Goal: Task Accomplishment & Management: Use online tool/utility

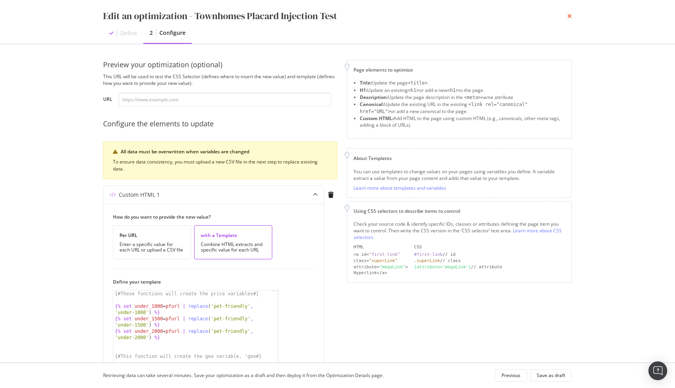
scroll to position [294, 0]
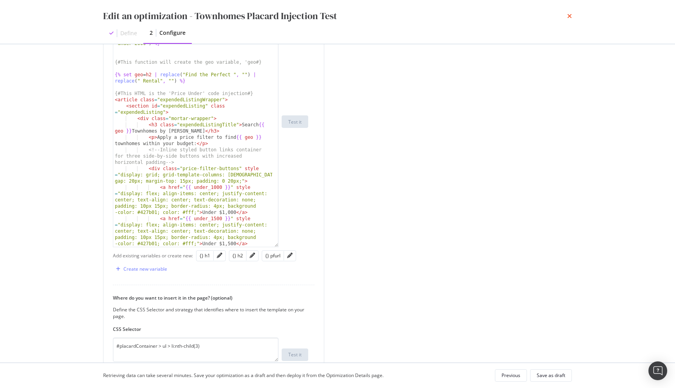
click at [567, 16] on icon "times" at bounding box center [569, 16] width 5 height 6
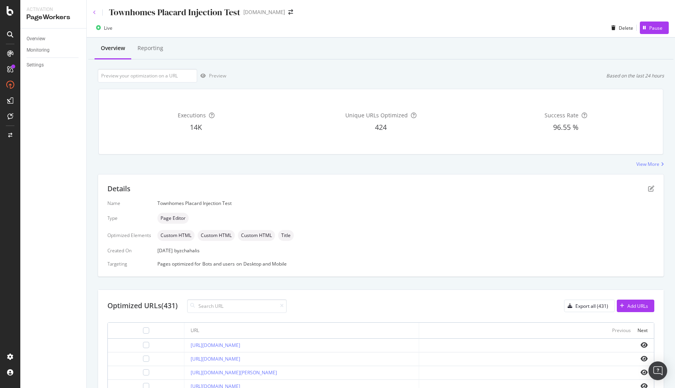
click at [93, 11] on icon at bounding box center [94, 12] width 3 height 5
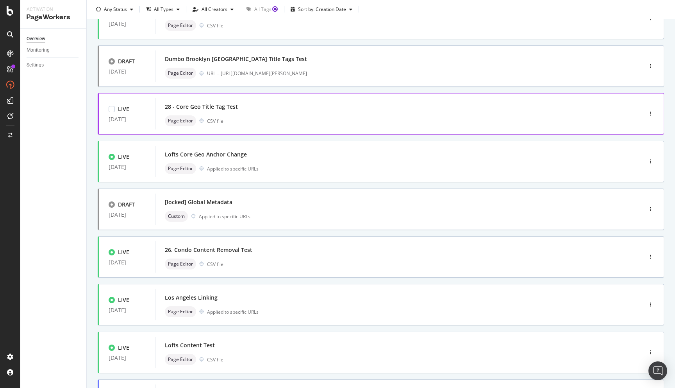
scroll to position [204, 0]
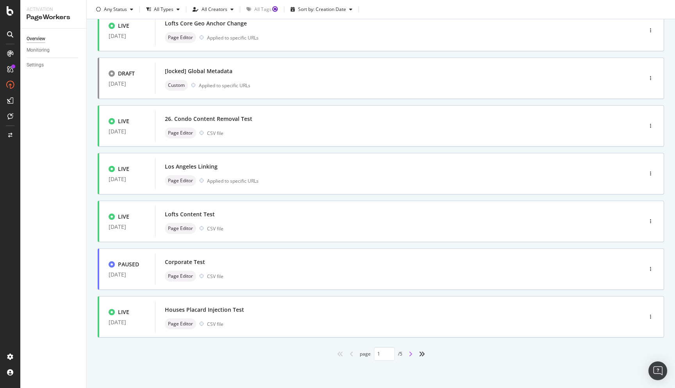
click at [411, 354] on icon "angle-right" at bounding box center [411, 353] width 4 height 6
type input "2"
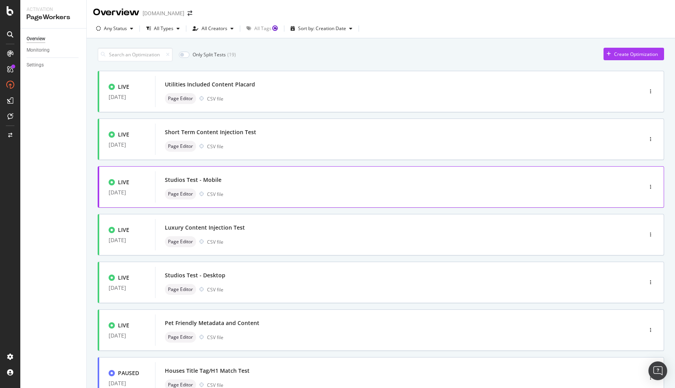
scroll to position [0, 0]
click at [283, 234] on div "Luxury Content Injection Test Page Editor CSV file" at bounding box center [387, 234] width 445 height 25
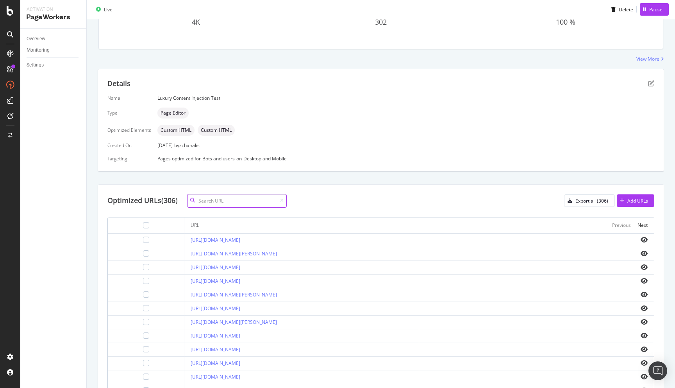
scroll to position [193, 0]
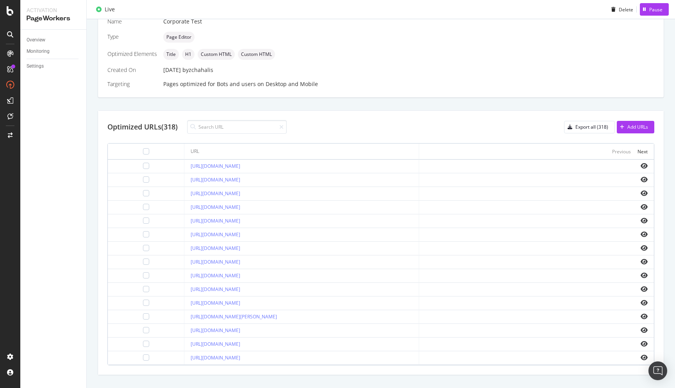
scroll to position [184, 0]
click at [45, 43] on div "Overview" at bounding box center [36, 40] width 19 height 8
